Goal: Information Seeking & Learning: Compare options

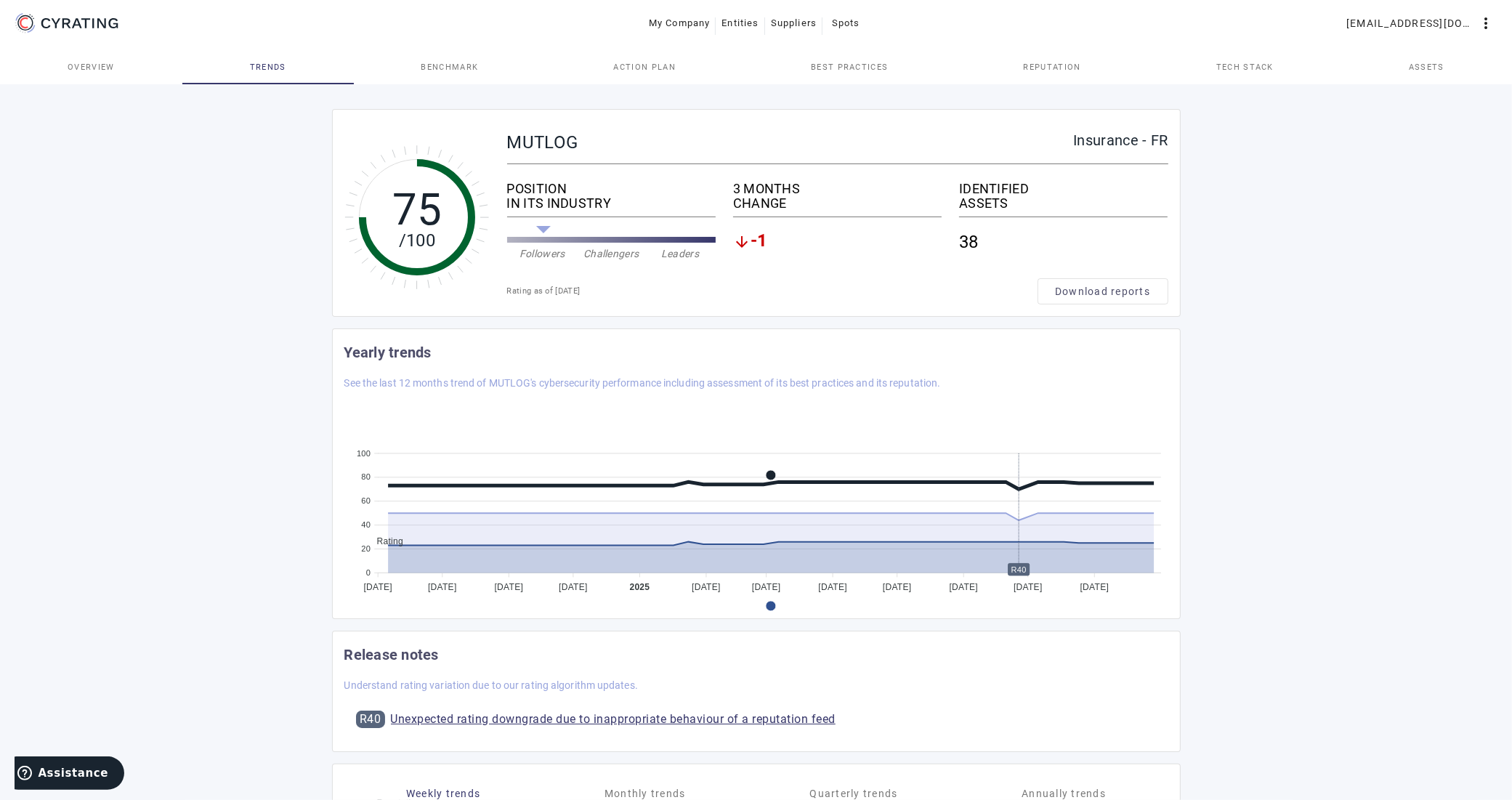
click at [92, 70] on span "Overview" at bounding box center [91, 67] width 47 height 8
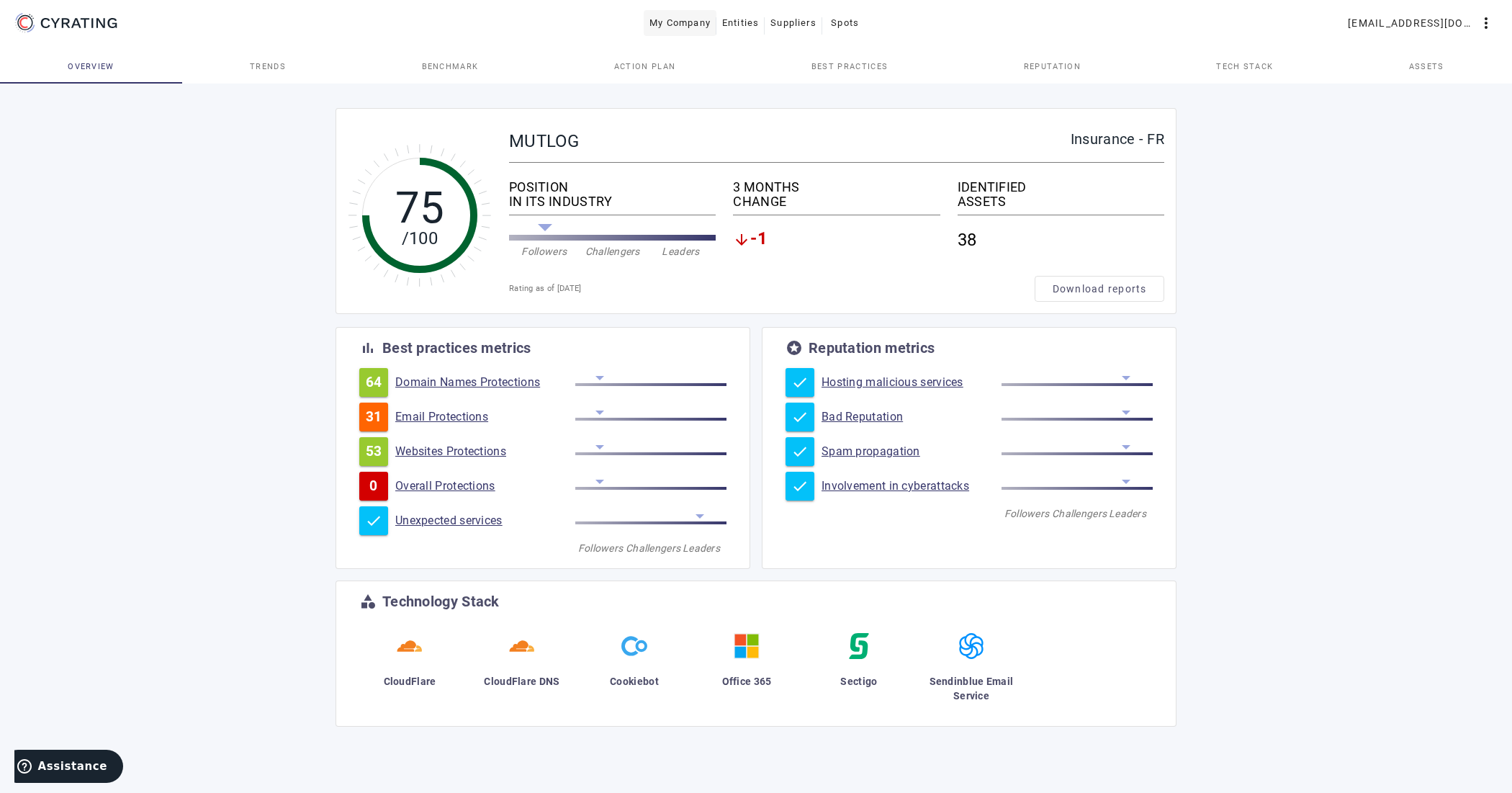
click at [692, 15] on span "My Company" at bounding box center [680, 23] width 61 height 23
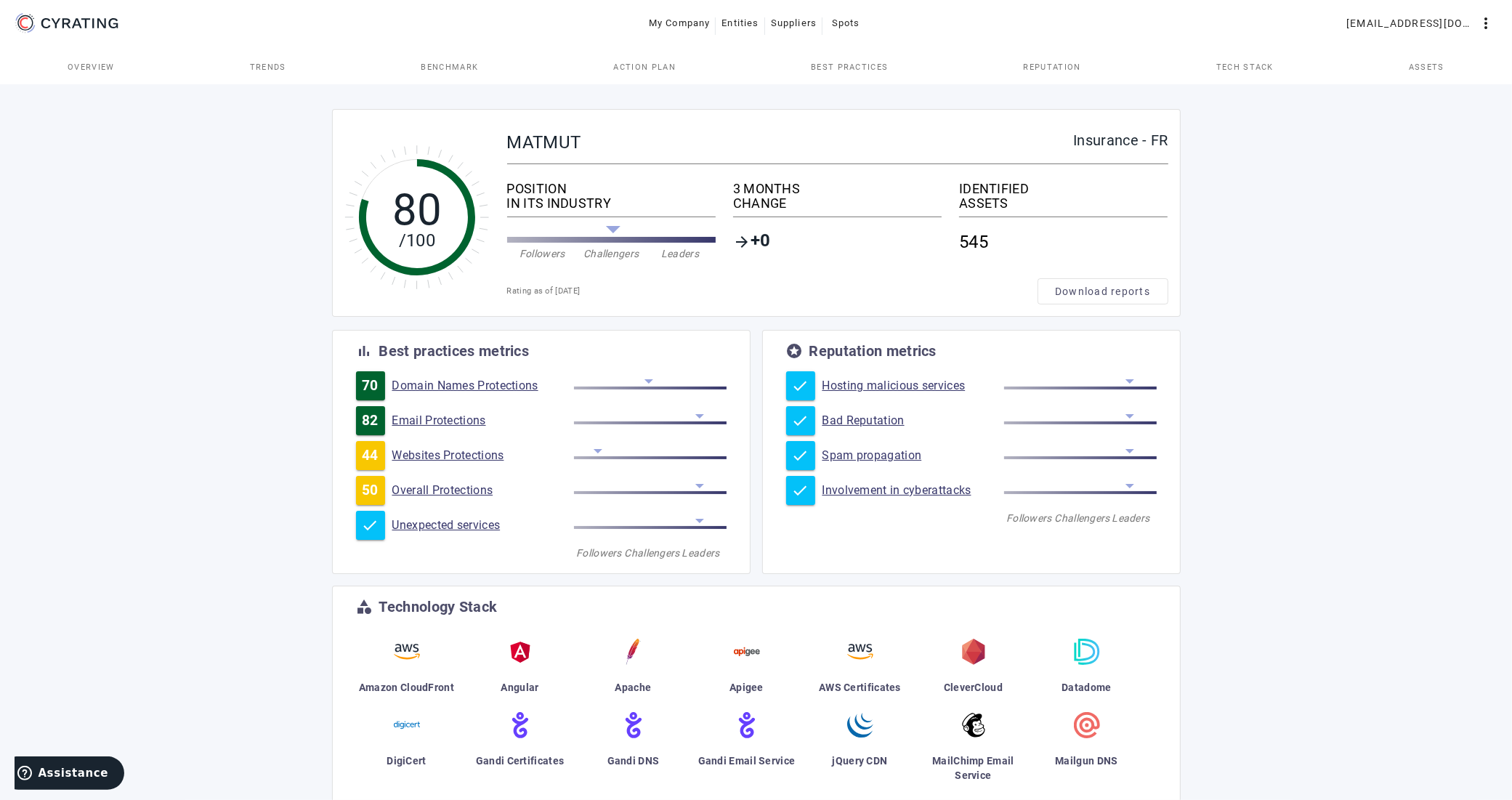
click at [1052, 67] on span "Reputation" at bounding box center [1053, 67] width 57 height 8
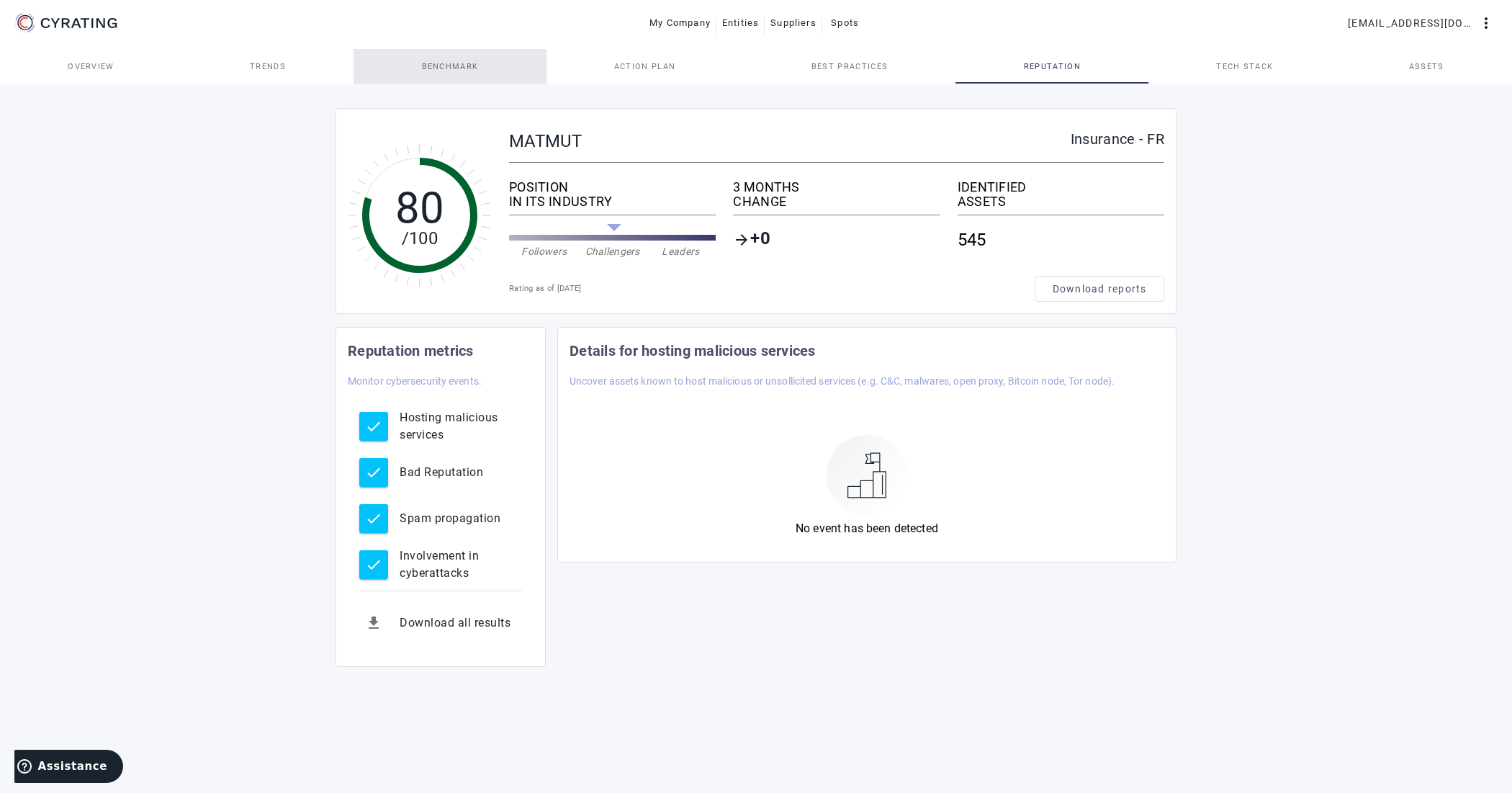
click at [468, 62] on span "Benchmark" at bounding box center [450, 66] width 57 height 8
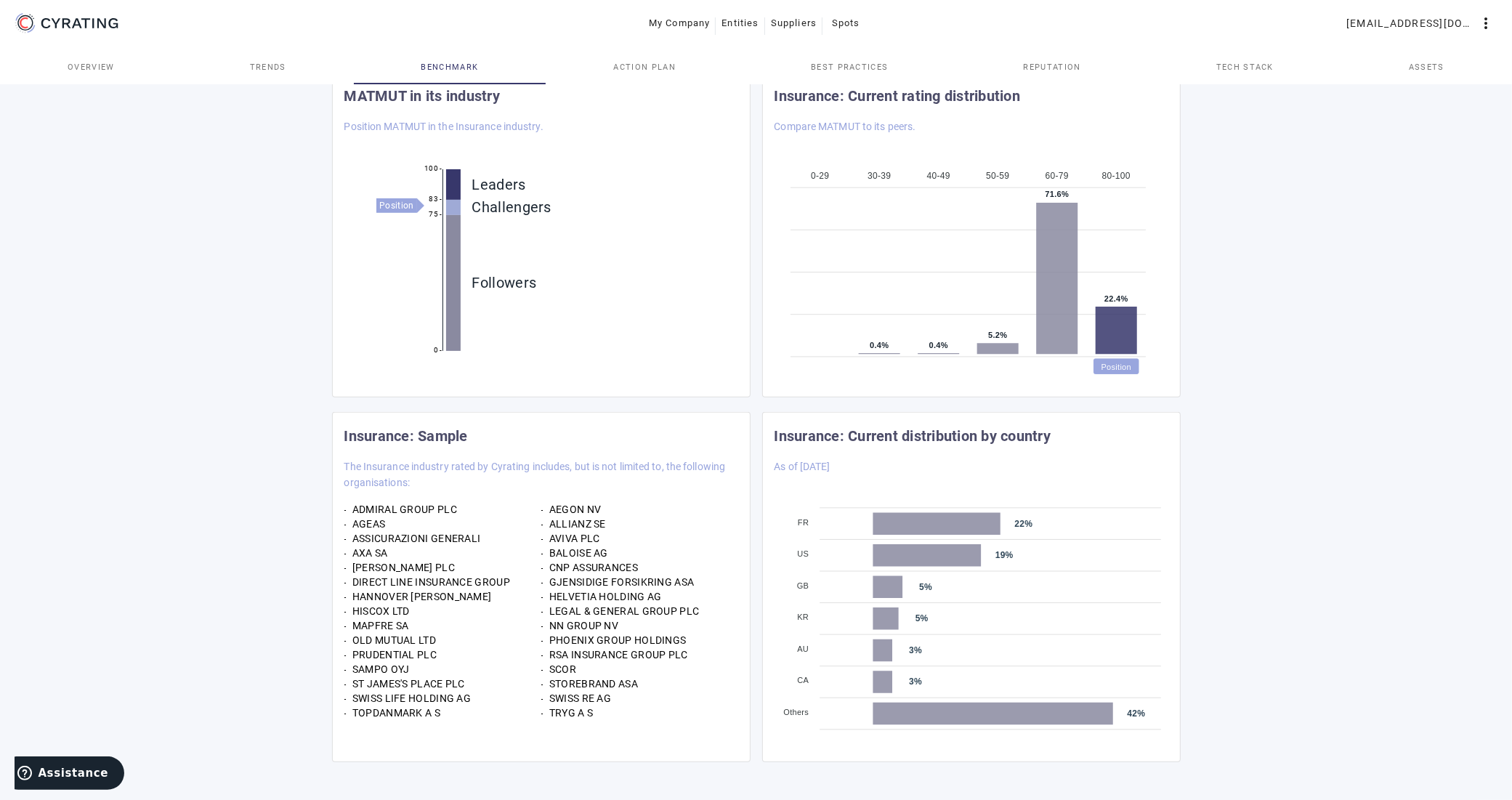
scroll to position [379, 0]
drag, startPoint x: 554, startPoint y: 505, endPoint x: 595, endPoint y: 535, distance: 50.8
click at [595, 535] on div "ADMIRAL GROUP PLC AEGON NV AGEAS ALLIANZ SE ASSICURAZIONI GENERALI AVIVA PLC AX…" at bounding box center [541, 610] width 394 height 218
click at [595, 538] on div "AVIVA PLC" at bounding box center [640, 537] width 197 height 15
click at [595, 544] on div "BALOISE AG" at bounding box center [640, 552] width 197 height 15
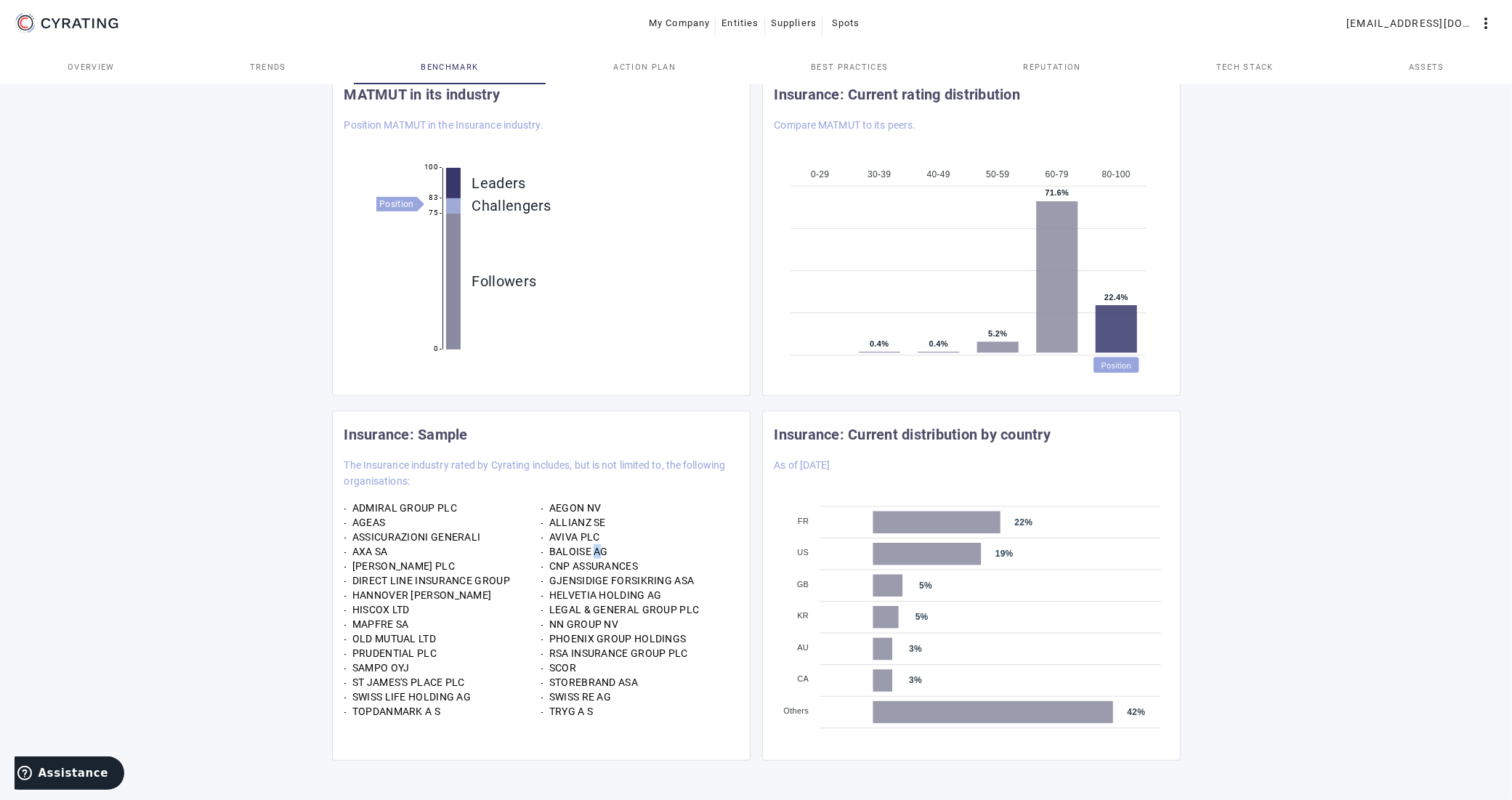
click at [593, 545] on div "BALOISE AG" at bounding box center [640, 552] width 197 height 15
click at [601, 546] on div "BALOISE AG" at bounding box center [640, 552] width 197 height 15
click at [672, 588] on div "HELVETIA HOLDING AG" at bounding box center [640, 596] width 197 height 15
click at [903, 517] on icon at bounding box center [936, 522] width 127 height 23
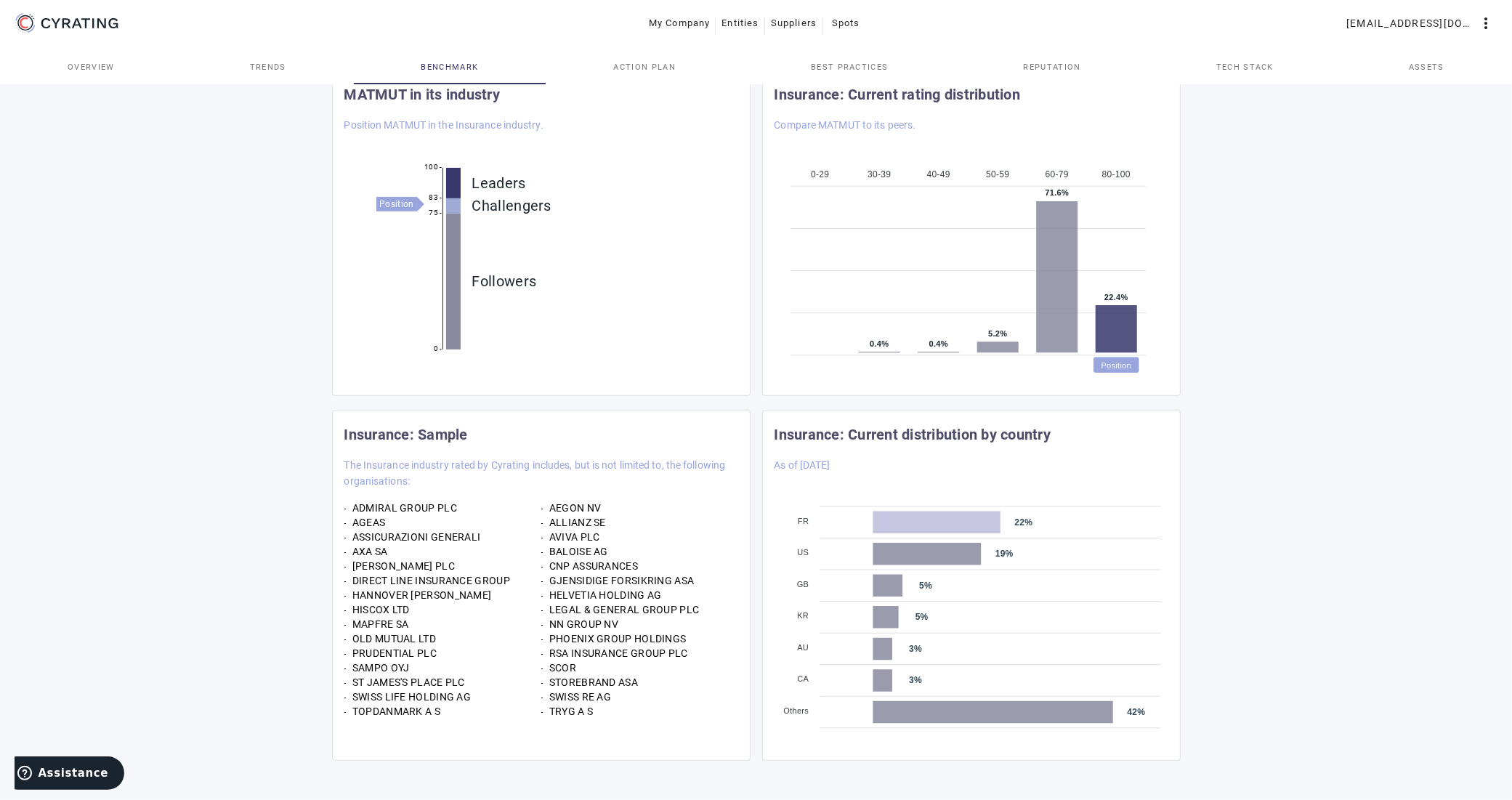
click at [903, 517] on icon at bounding box center [936, 522] width 127 height 23
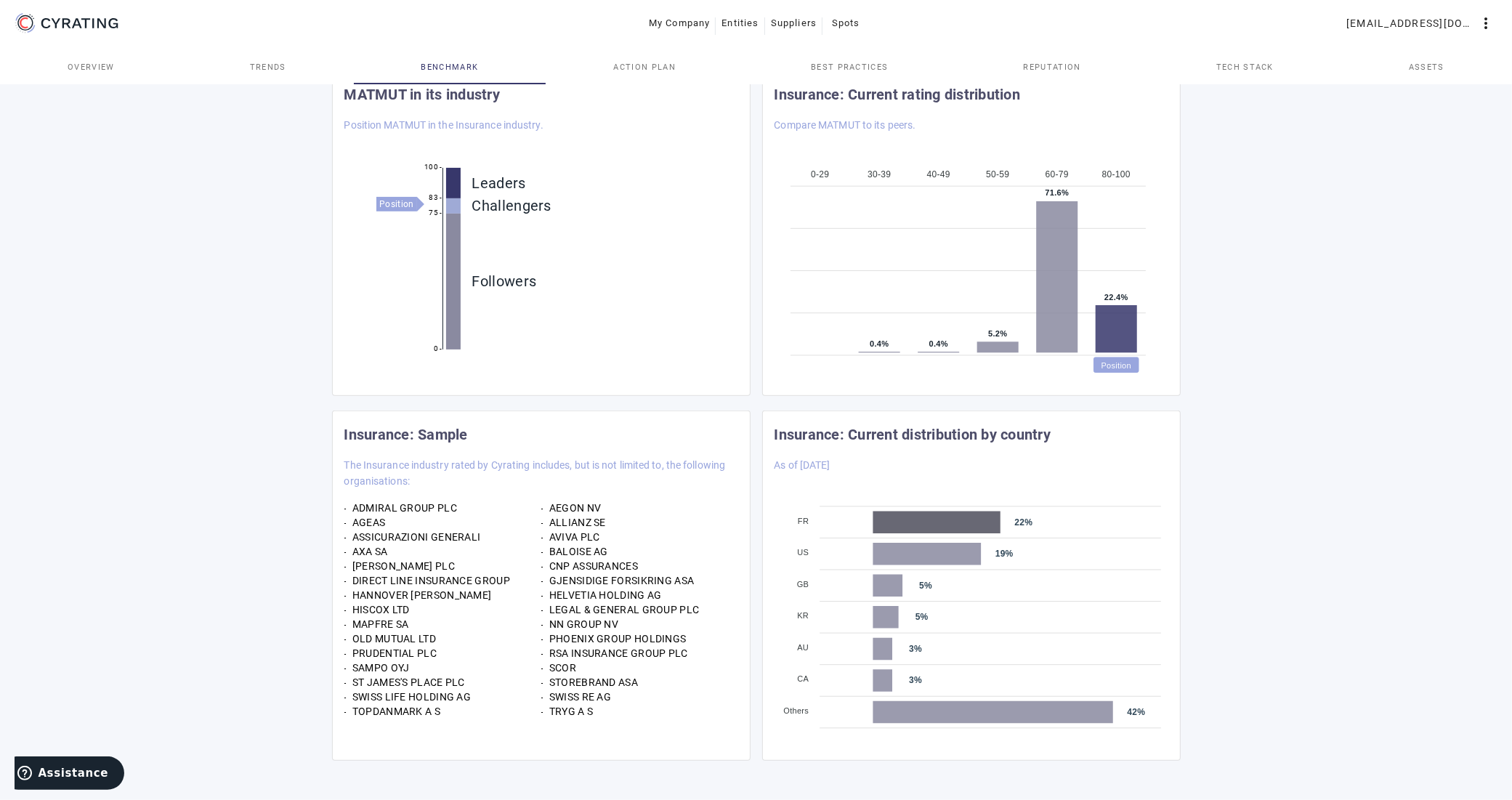
drag, startPoint x: 513, startPoint y: 579, endPoint x: 304, endPoint y: 579, distance: 209.0
click at [349, 579] on div "DIRECT LINE INSURANCE GROUP" at bounding box center [442, 581] width 197 height 15
click at [449, 584] on div "DIRECT LINE INSURANCE GROUP" at bounding box center [442, 581] width 197 height 15
